Goal: Information Seeking & Learning: Learn about a topic

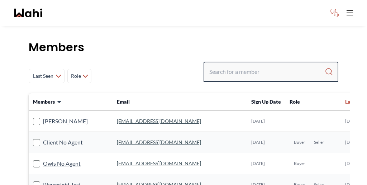
click at [271, 65] on input "Search input" at bounding box center [266, 71] width 115 height 13
paste input "seiling@hotmail.com"
type input "seiling@hotmail.com"
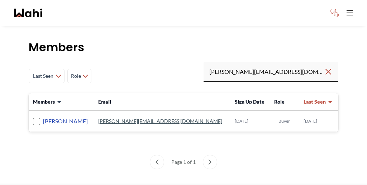
click at [44, 116] on link "Scott Seiling" at bounding box center [65, 120] width 45 height 9
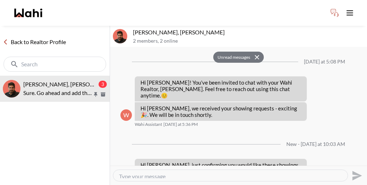
scroll to position [10, 0]
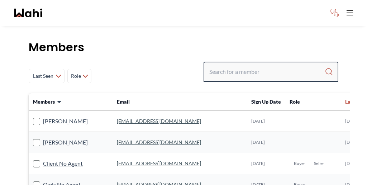
click at [270, 65] on input "Search input" at bounding box center [266, 71] width 115 height 13
paste input "efremabraham144@gmail.com"
type input "efremabraham144@gmail.com"
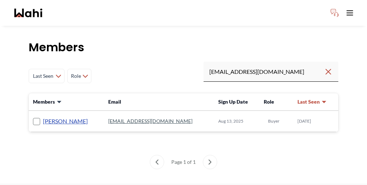
click at [56, 116] on link "Efrem Abraham" at bounding box center [65, 120] width 45 height 9
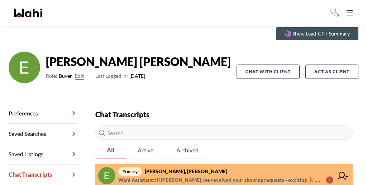
scroll to position [34, 0]
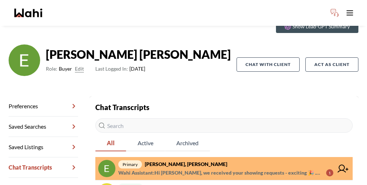
click at [184, 160] on span "primary Efrem Abraham, Michelle" at bounding box center [225, 164] width 215 height 9
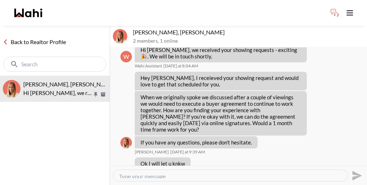
scroll to position [675, 0]
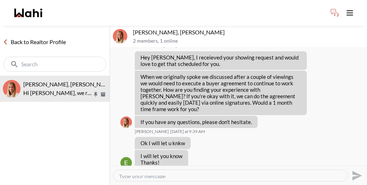
click at [318, 137] on button "Delete" at bounding box center [332, 141] width 57 height 13
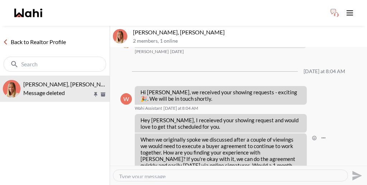
scroll to position [668, 0]
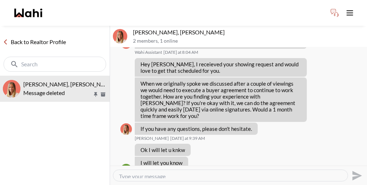
click at [42, 37] on link "Back to Realtor Profile" at bounding box center [34, 41] width 69 height 9
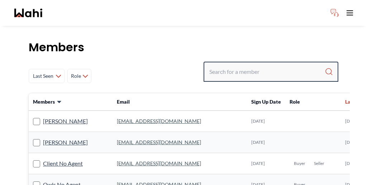
click at [265, 65] on input "Search input" at bounding box center [266, 71] width 115 height 13
type input "habon"
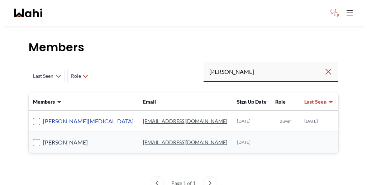
click at [51, 116] on link "Habon Muse" at bounding box center [88, 120] width 91 height 9
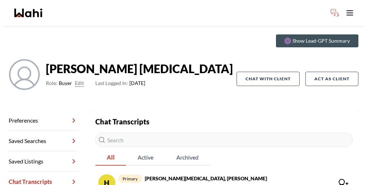
scroll to position [34, 0]
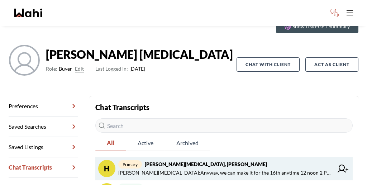
click at [165, 160] on span "primary Habon Muse, Faraz" at bounding box center [225, 164] width 215 height 9
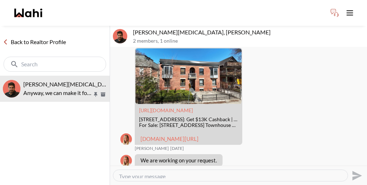
scroll to position [93, 0]
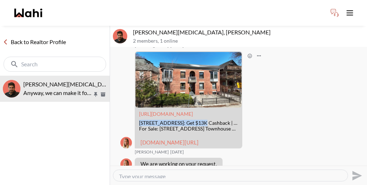
drag, startPoint x: 137, startPoint y: 95, endPoint x: 181, endPoint y: 94, distance: 43.7
click at [181, 120] on div "34 Winchester St, Toronto, ON: Get $13K Cashback | Wahi" at bounding box center [188, 123] width 99 height 6
copy div "34 Winchester St, Toronto"
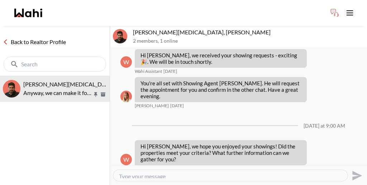
scroll to position [207, 0]
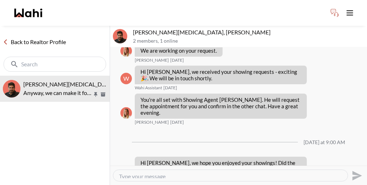
click at [44, 37] on link "Back to Realtor Profile" at bounding box center [34, 41] width 69 height 9
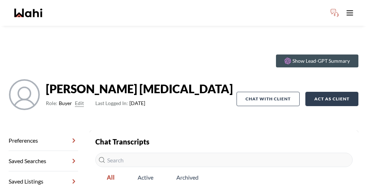
click at [318, 92] on button "Act as Client" at bounding box center [331, 99] width 53 height 14
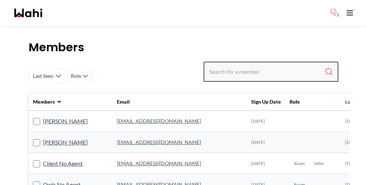
click at [256, 65] on input "Search input" at bounding box center [266, 71] width 115 height 13
type input "habon"
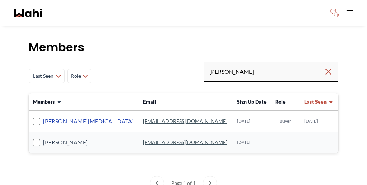
click at [51, 116] on link "Habon Muse" at bounding box center [88, 120] width 91 height 9
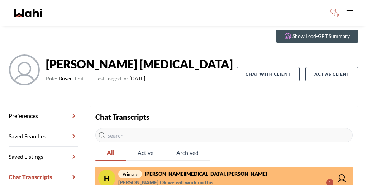
scroll to position [34, 0]
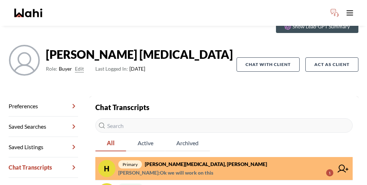
click at [184, 168] on span "Barbara Funt : Ok we will work on this 1" at bounding box center [225, 172] width 215 height 9
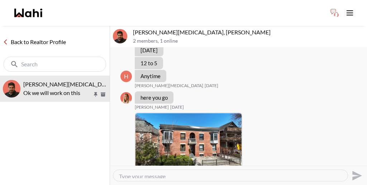
scroll to position [274, 0]
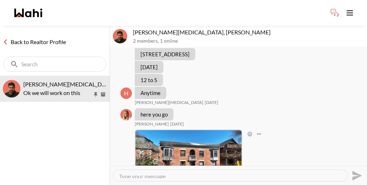
click at [37, 37] on link "Back to Realtor Profile" at bounding box center [34, 41] width 69 height 9
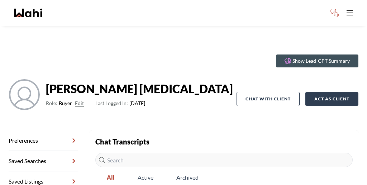
click at [321, 92] on button "Act as Client" at bounding box center [331, 99] width 53 height 14
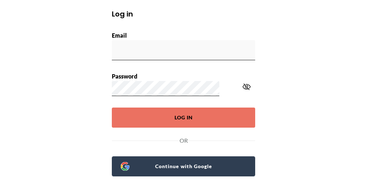
click at [188, 161] on span "Continue with Google" at bounding box center [187, 166] width 117 height 10
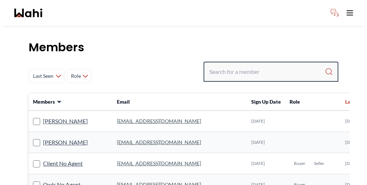
click at [259, 65] on input "Search input" at bounding box center [266, 71] width 115 height 13
type input "hodan"
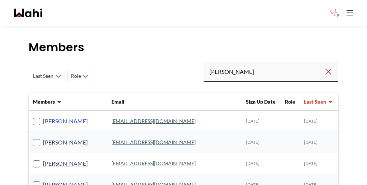
click at [47, 116] on link "Hodan Nur" at bounding box center [65, 120] width 45 height 9
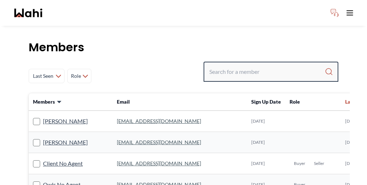
click at [263, 65] on input "Search input" at bounding box center [266, 71] width 115 height 13
type input "[PERSON_NAME]"
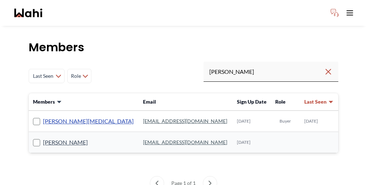
click at [48, 116] on link "[PERSON_NAME][MEDICAL_DATA]" at bounding box center [88, 120] width 91 height 9
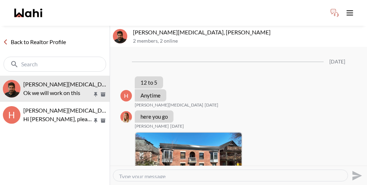
scroll to position [459, 0]
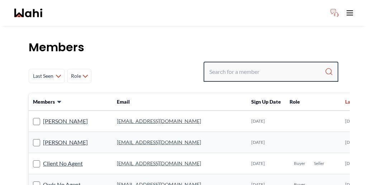
click at [284, 65] on input "Search input" at bounding box center [266, 71] width 115 height 13
type input "ritu"
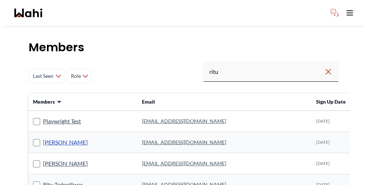
click at [47, 138] on link "Ritu Gill" at bounding box center [65, 142] width 45 height 9
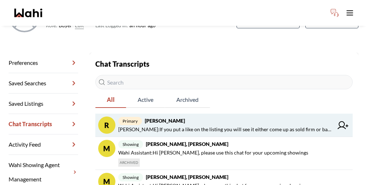
scroll to position [80, 0]
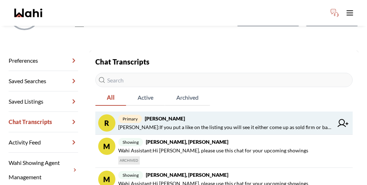
click at [204, 123] on span "Barbara Funt : If you put a like on the listing you will see it either come up …" at bounding box center [225, 127] width 215 height 9
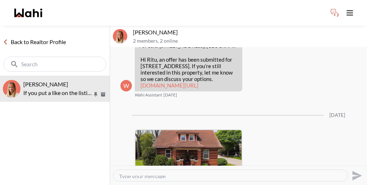
scroll to position [4370, 0]
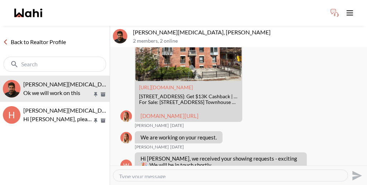
scroll to position [104, 0]
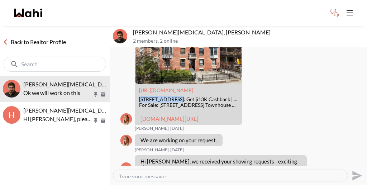
drag, startPoint x: 165, startPoint y: 72, endPoint x: 132, endPoint y: 71, distance: 33.3
click at [132, 71] on div "[URL][DOMAIN_NAME] [STREET_ADDRESS]: Get $13K Cashback | Wahi For Sale: [STREET…" at bounding box center [238, 80] width 236 height 104
copy div "[STREET_ADDRESS]"
